Goal: Obtain resource: Download file/media

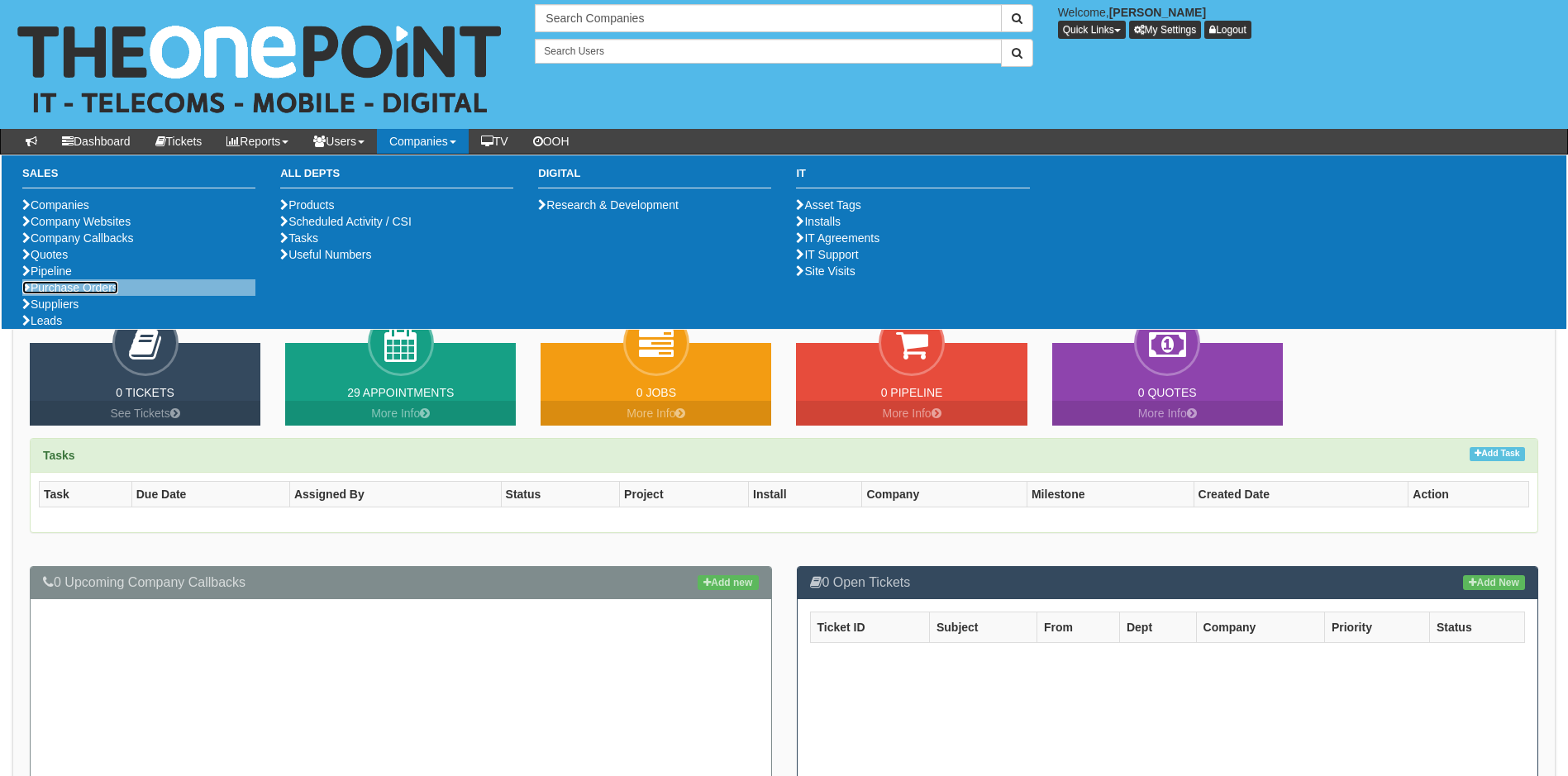
click at [81, 294] on link "Purchase Orders" at bounding box center [70, 287] width 96 height 13
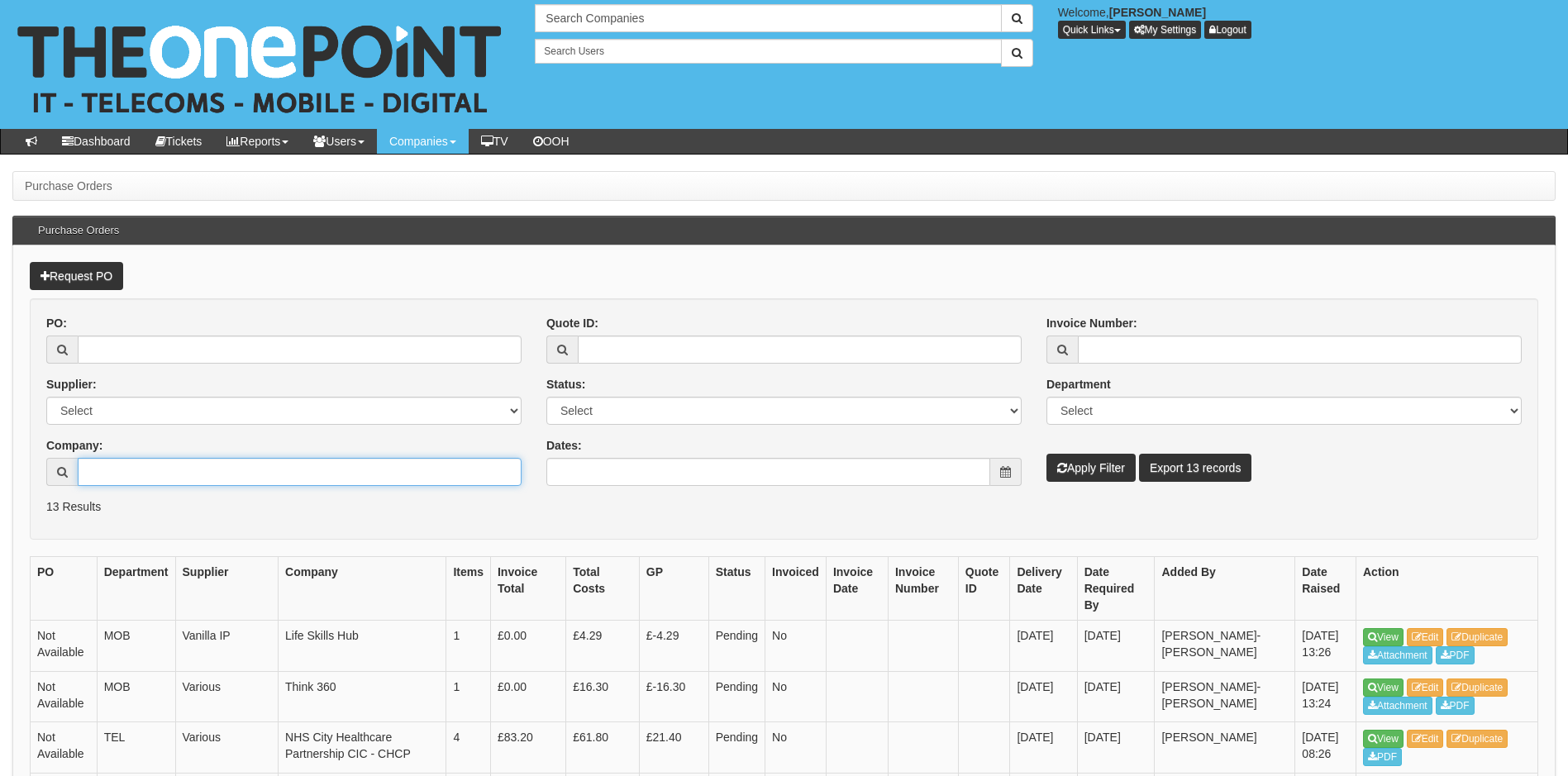
click at [152, 470] on input "Company:" at bounding box center [299, 472] width 444 height 29
type input "w"
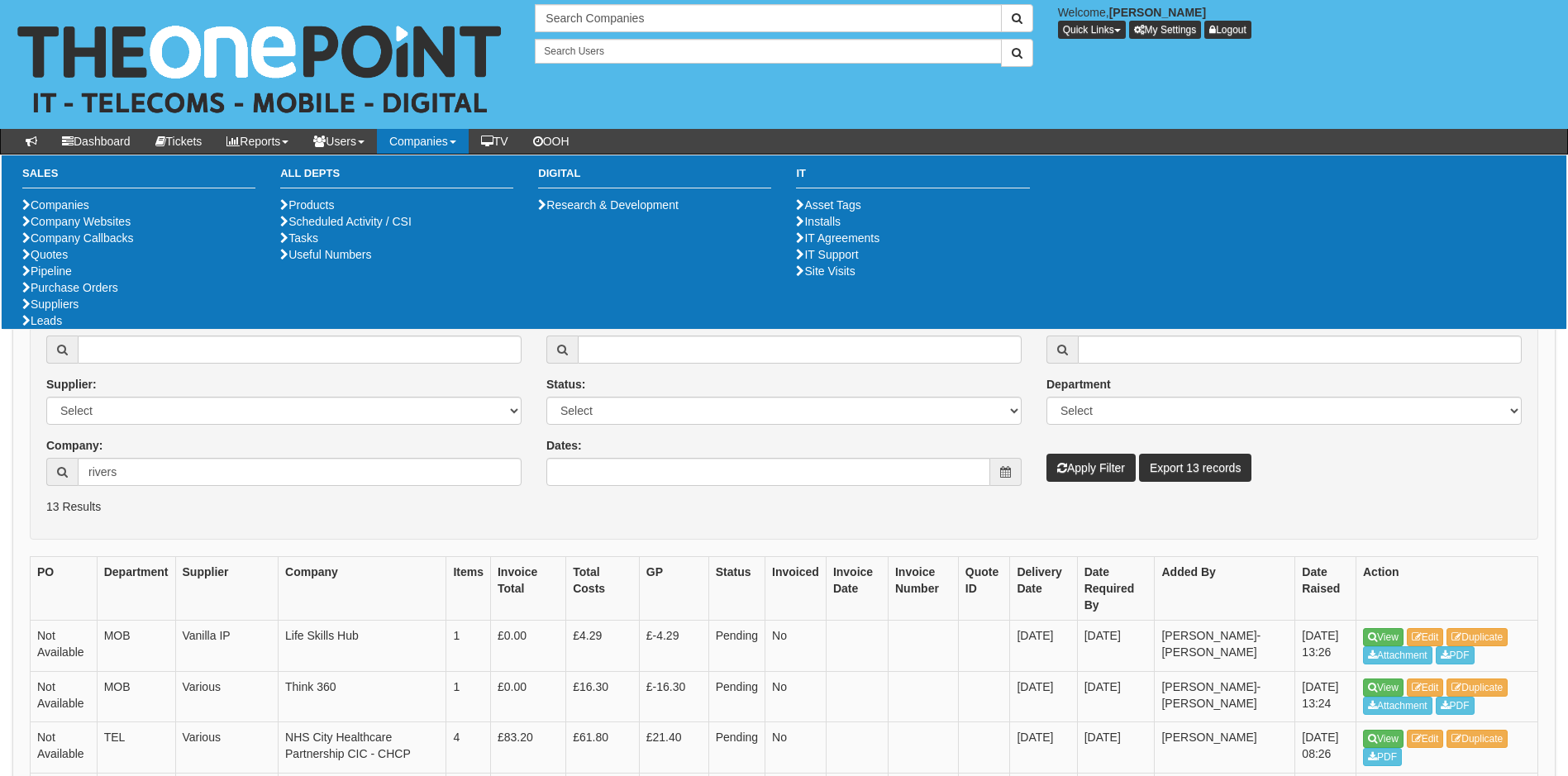
click at [581, 502] on p "13 Results" at bounding box center [784, 506] width 1475 height 17
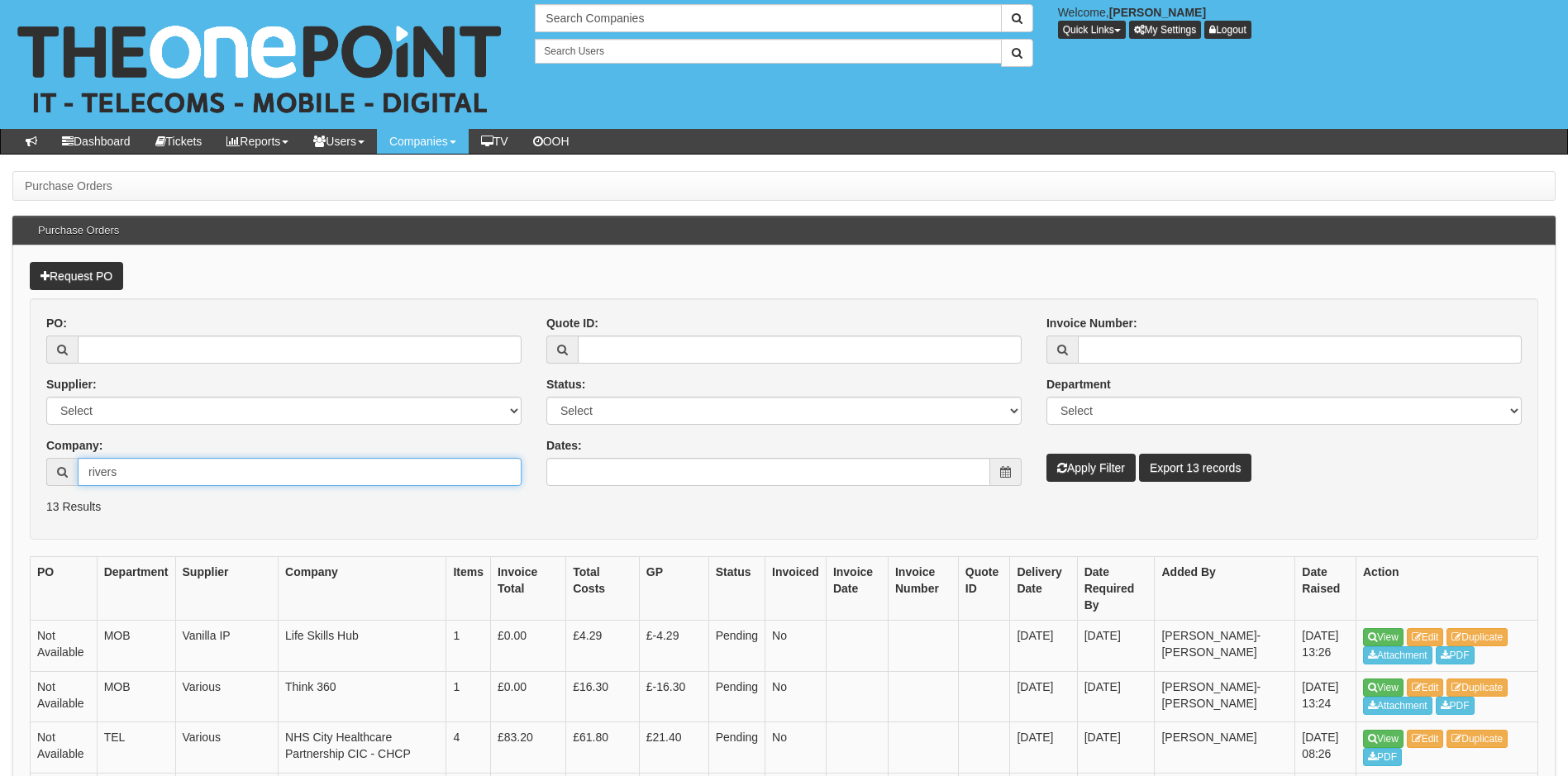
click at [178, 484] on input "rivers" at bounding box center [299, 472] width 444 height 29
click at [177, 473] on input "rivers" at bounding box center [299, 472] width 444 height 29
click at [0, 464] on html "× Send Email × Add Appointment × Create Ticket × Create Proactive Activity × Ad…" at bounding box center [784, 713] width 1568 height 1426
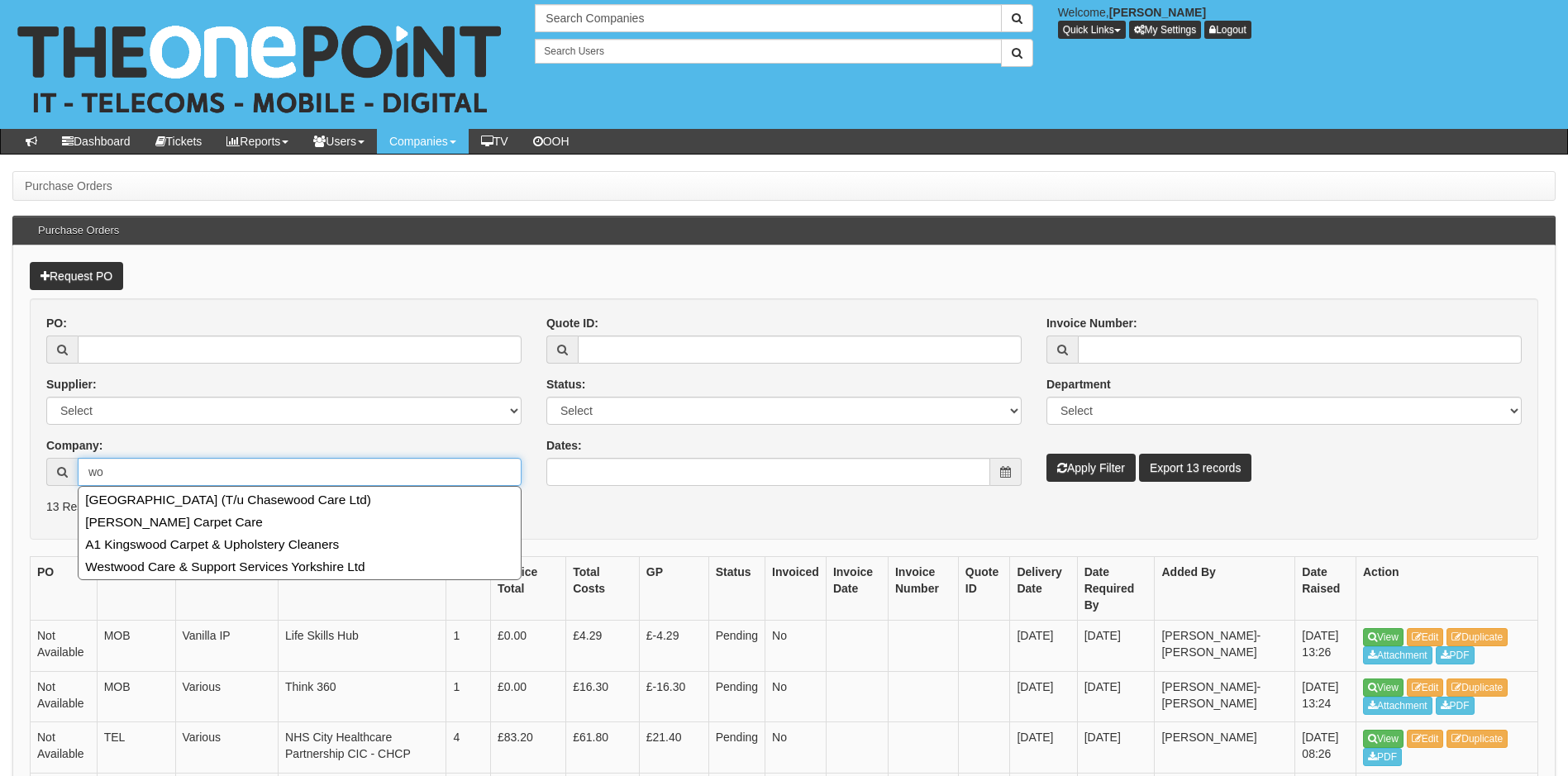
type input "w"
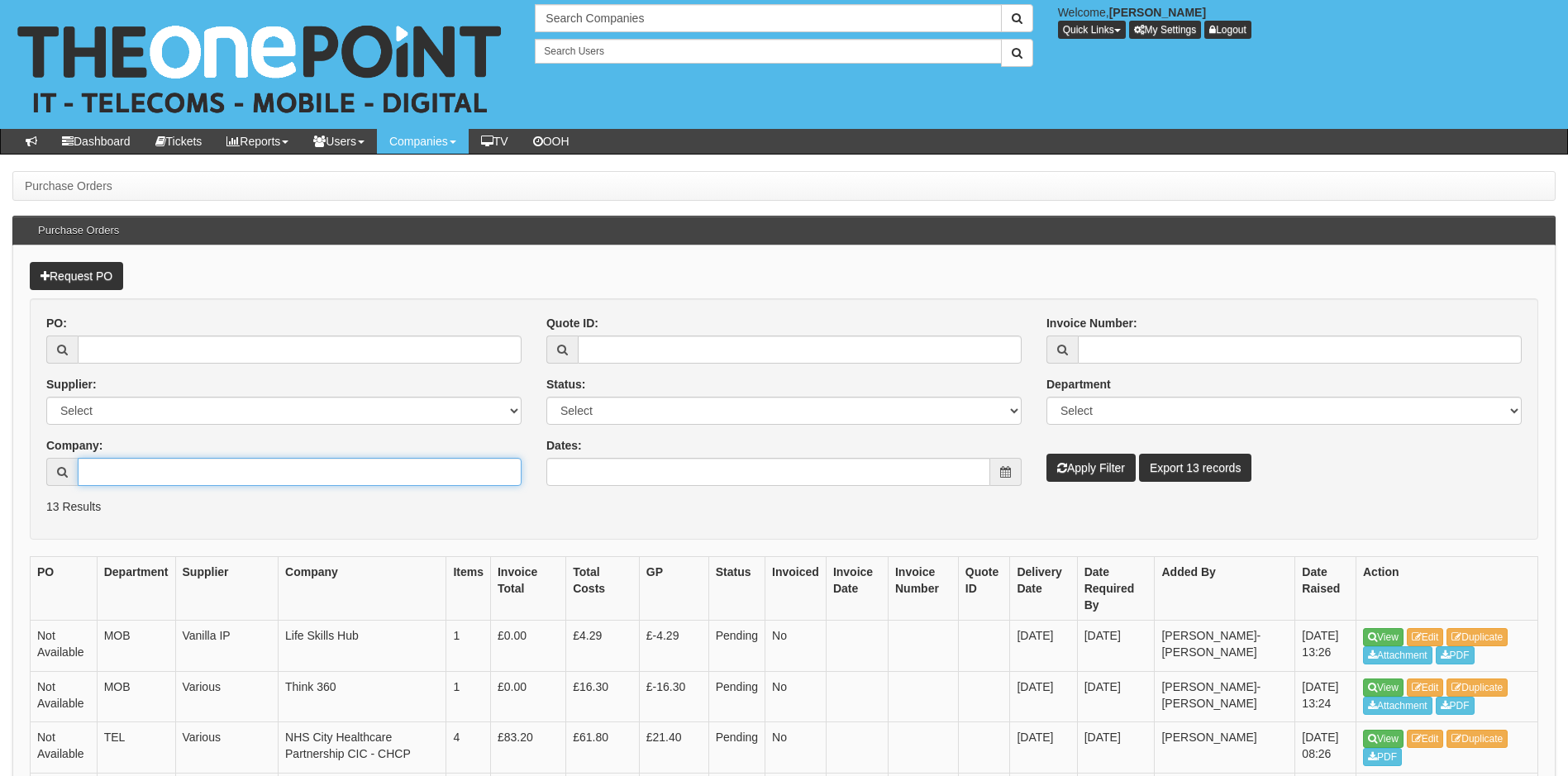
click at [177, 476] on input "Company:" at bounding box center [299, 472] width 444 height 29
type input "w"
type input "TeamIT"
click at [77, 499] on p "13 Results" at bounding box center [784, 506] width 1475 height 17
click at [148, 468] on input "TeamIT" at bounding box center [299, 472] width 444 height 29
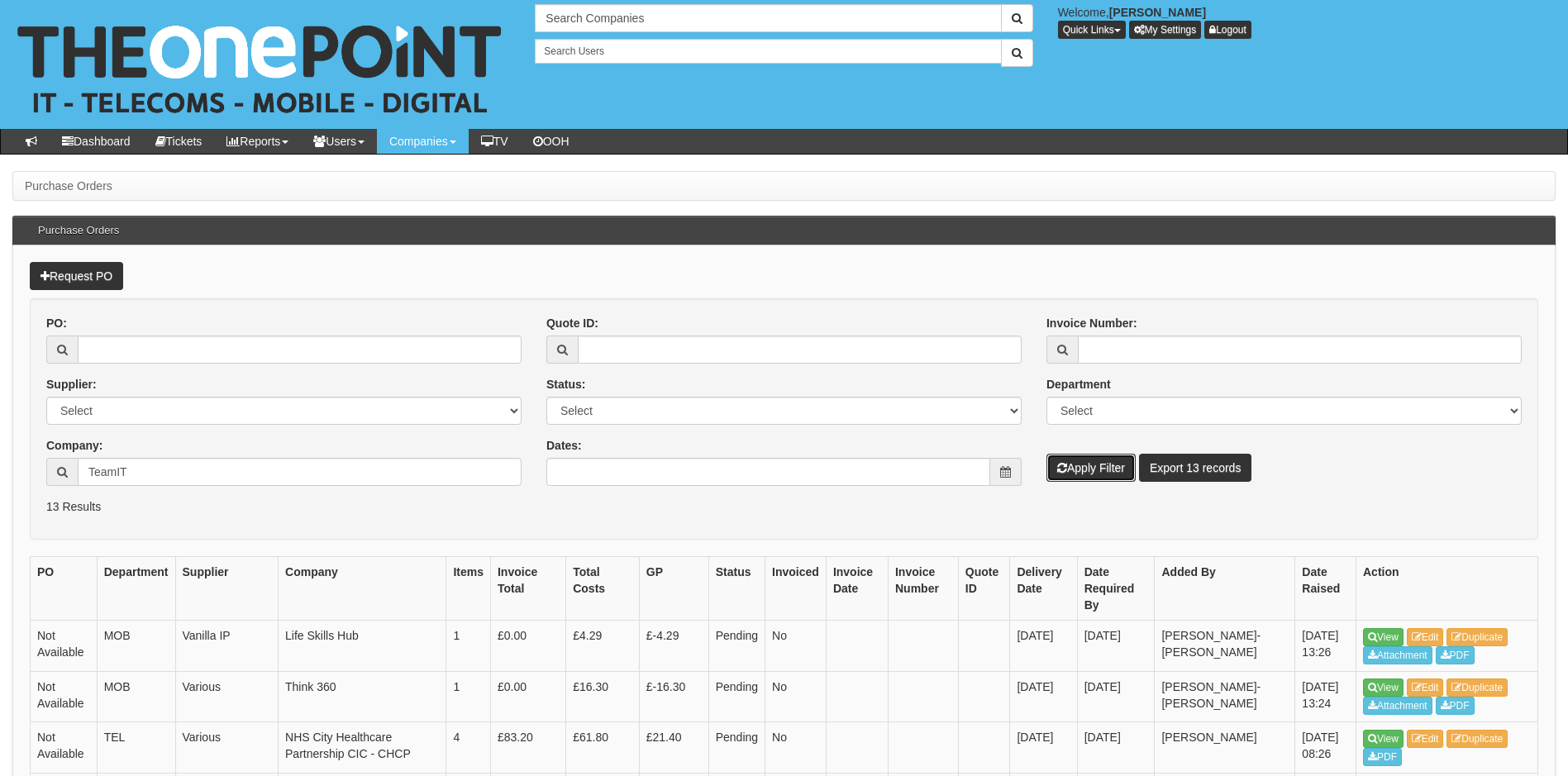
click at [1071, 466] on button "Apply Filter" at bounding box center [1091, 468] width 89 height 29
click at [228, 331] on div "PO:" at bounding box center [284, 339] width 476 height 49
click at [224, 339] on input "PO:" at bounding box center [299, 350] width 444 height 29
type input "17651"
click at [1047, 453] on button "Apply Filter" at bounding box center [1091, 468] width 89 height 29
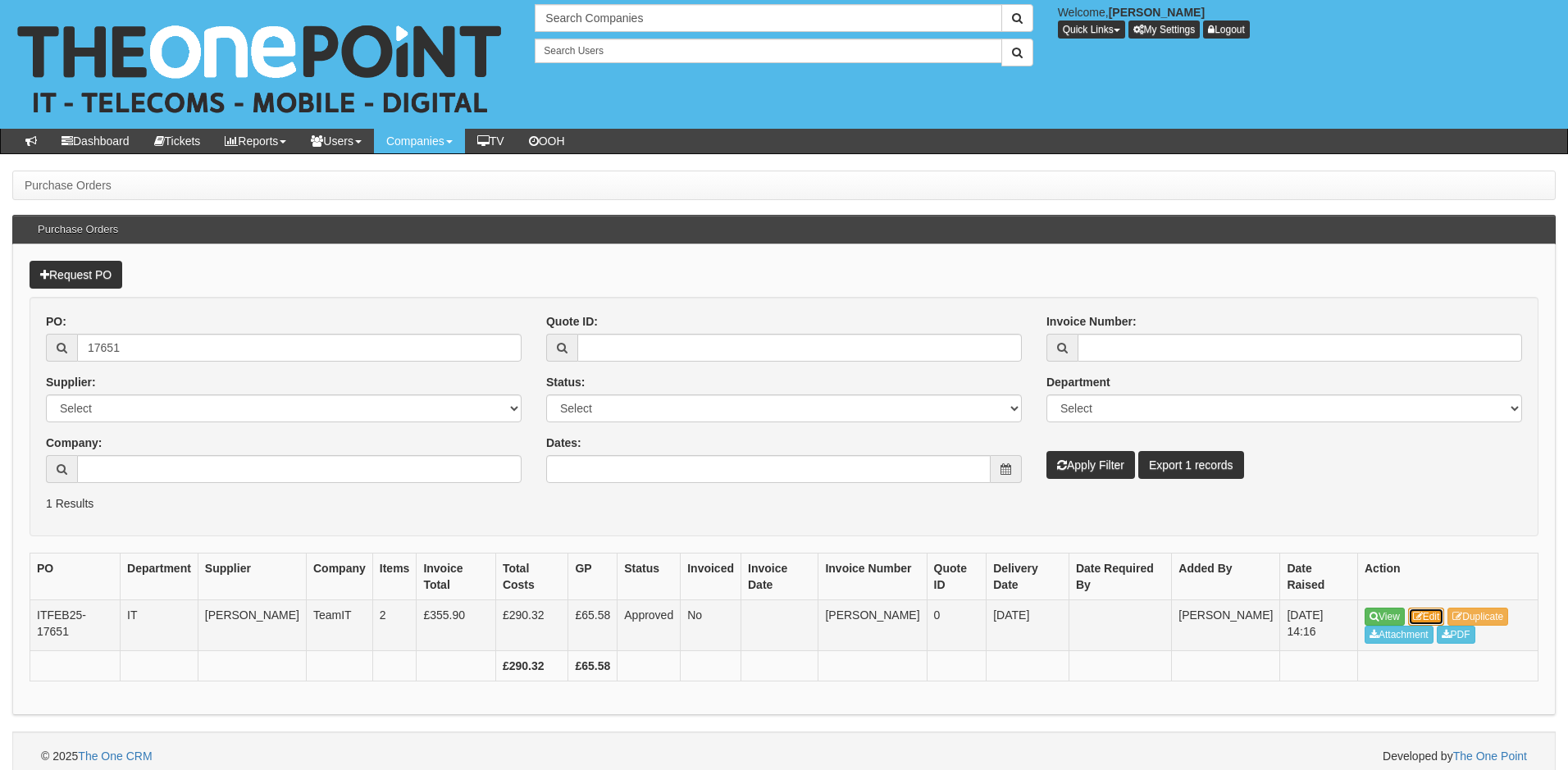
click at [1419, 612] on icon at bounding box center [1418, 616] width 10 height 10
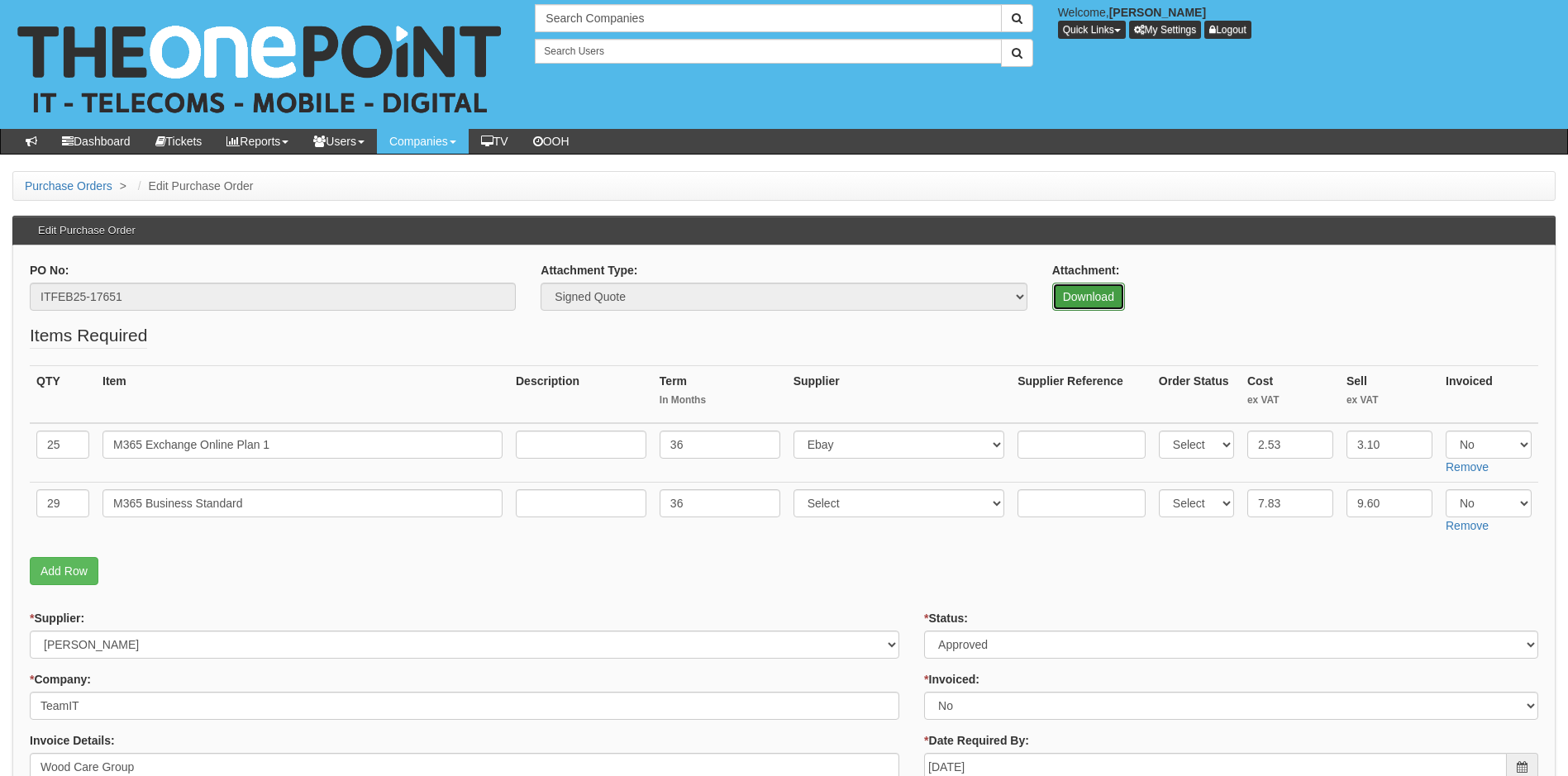
click at [1080, 295] on link "Download" at bounding box center [1089, 297] width 73 height 29
